Goal: Task Accomplishment & Management: Manage account settings

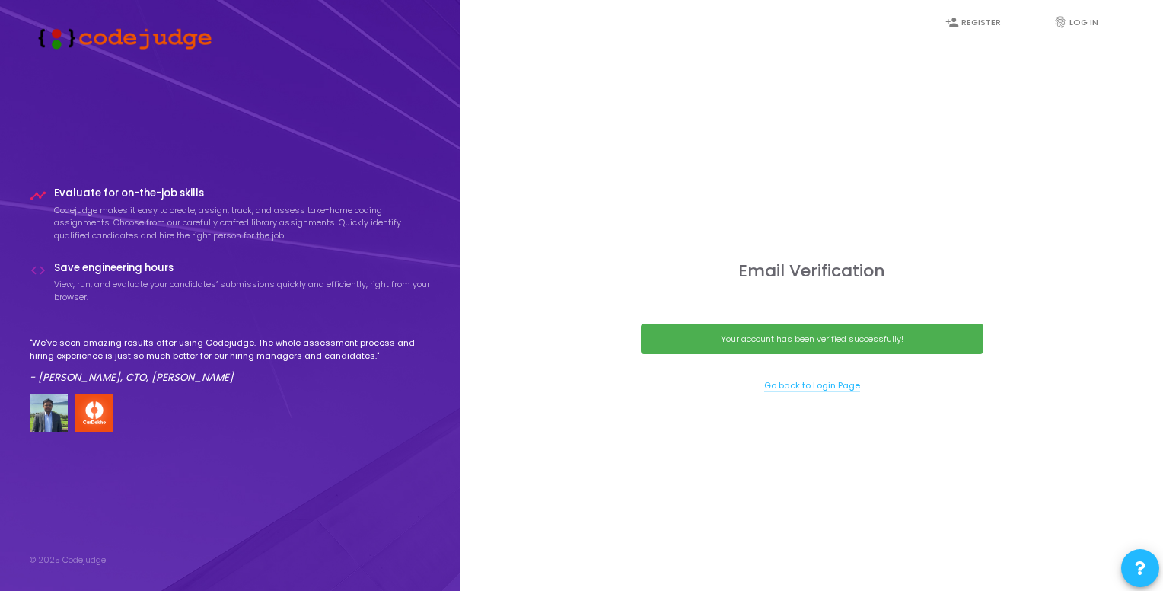
click at [795, 385] on link "Go back to Login Page" at bounding box center [812, 385] width 96 height 13
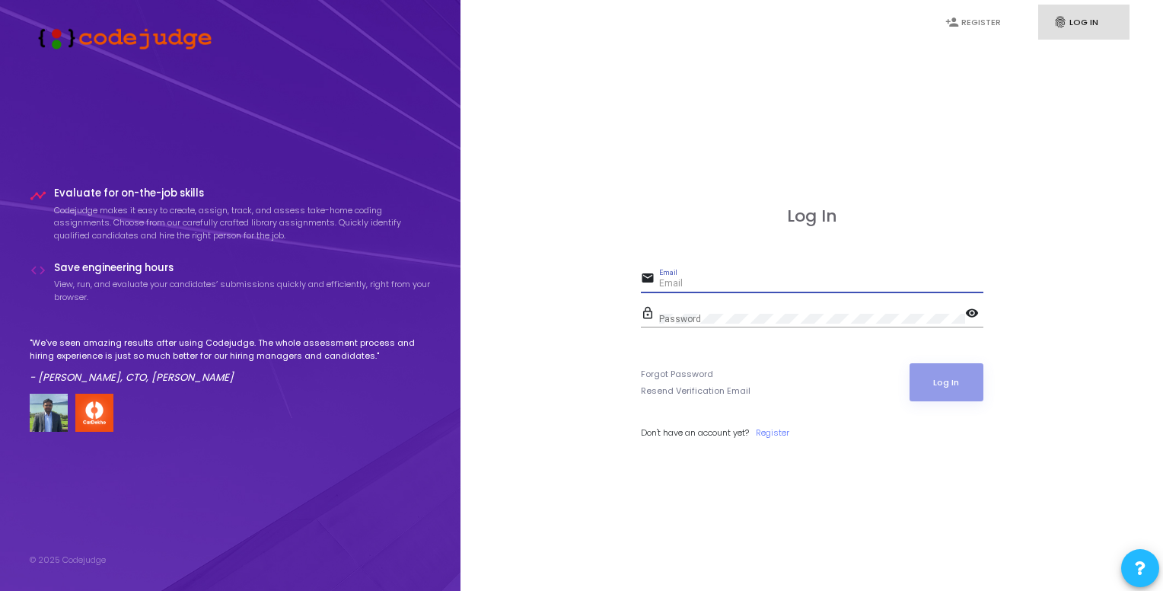
click at [710, 282] on input "Email" at bounding box center [821, 284] width 324 height 11
type input "[EMAIL_ADDRESS][DOMAIN_NAME]"
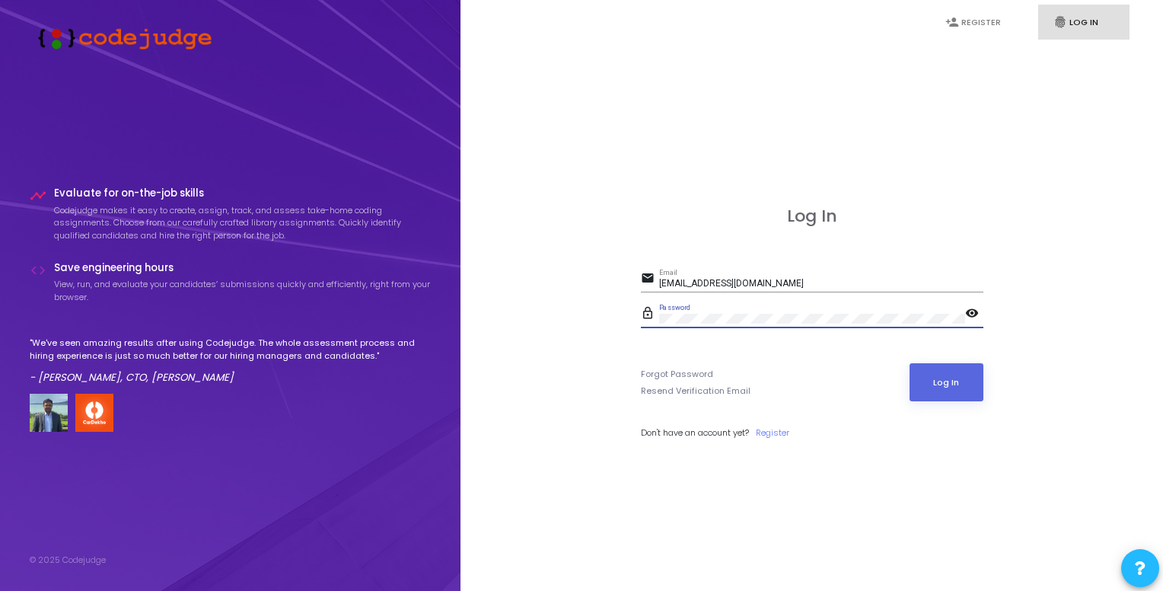
click at [909, 363] on button "Log In" at bounding box center [946, 382] width 74 height 38
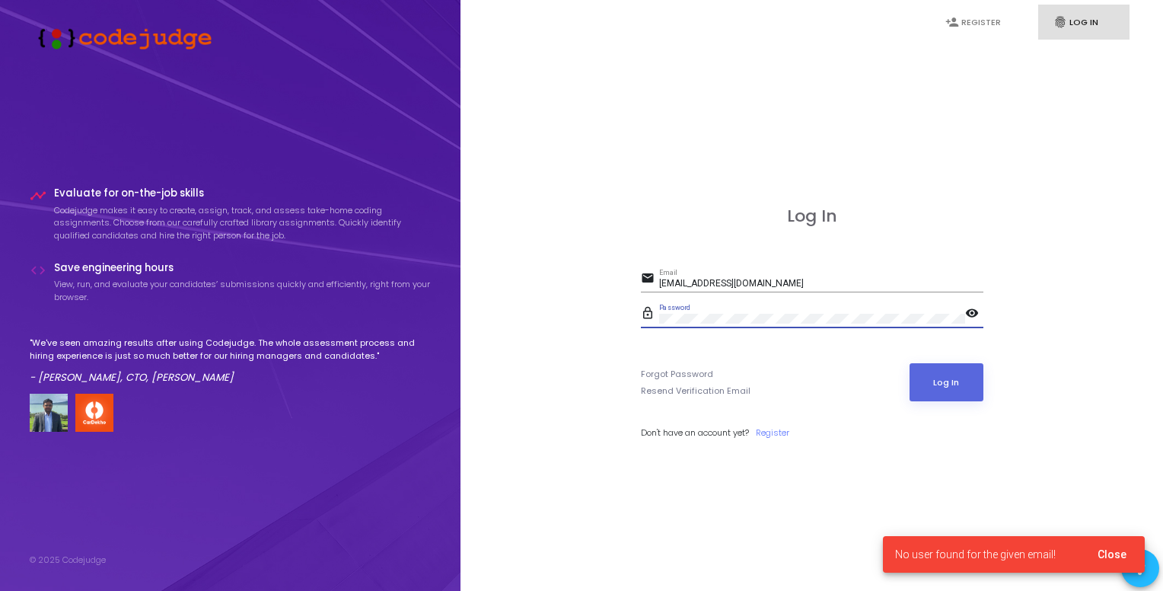
click at [647, 323] on div "lock_outline Password visibility" at bounding box center [812, 315] width 342 height 24
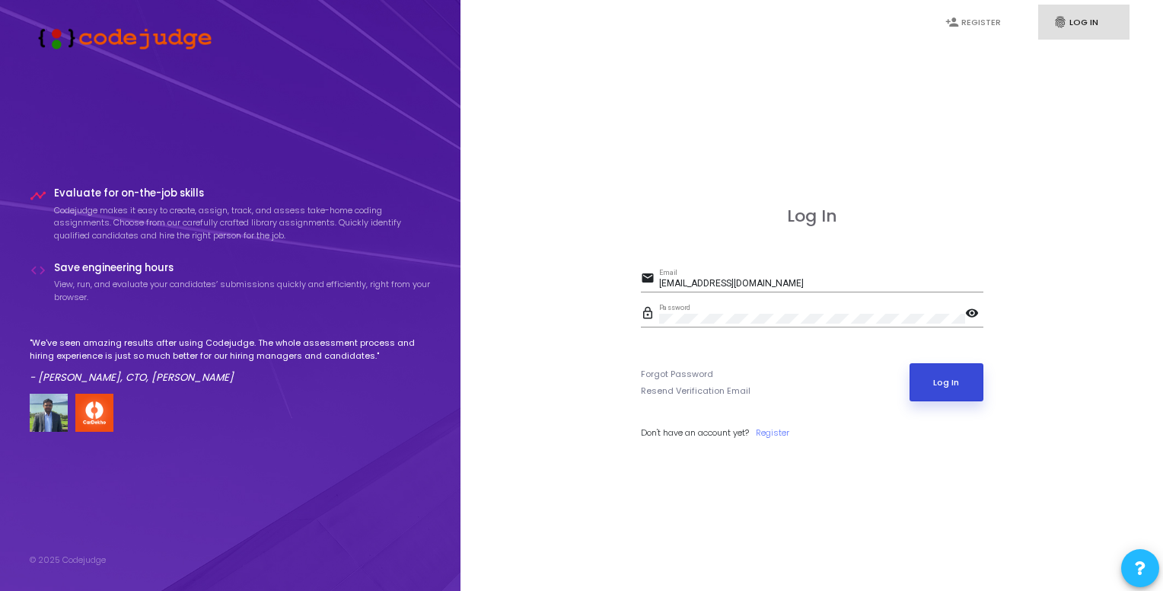
click at [944, 372] on button "Log In" at bounding box center [946, 382] width 74 height 38
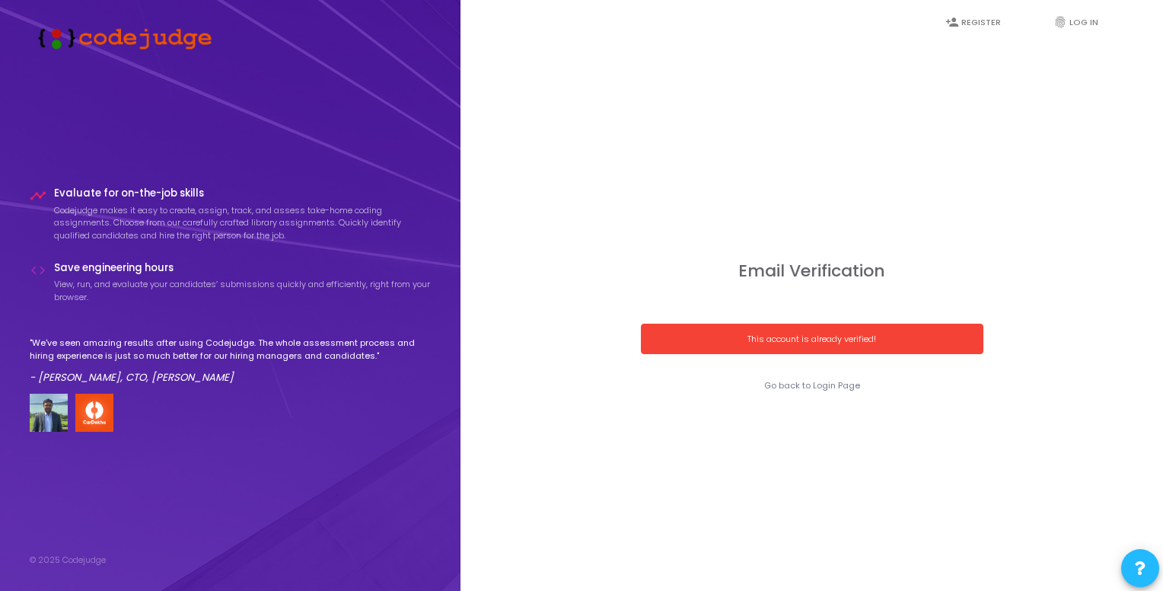
click at [769, 338] on div "This account is already verified!" at bounding box center [811, 339] width 307 height 13
